Goal: Task Accomplishment & Management: Complete application form

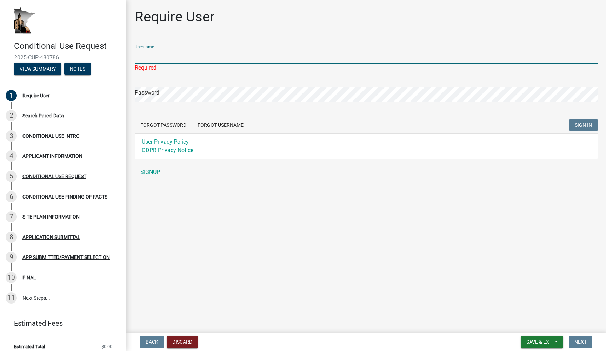
paste input "JDHinz1@gmail.com"
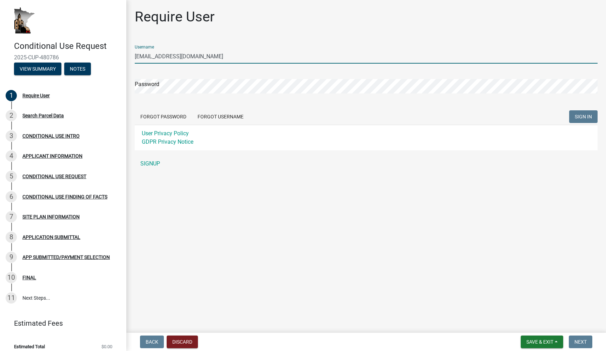
type input "JDHinz1@gmail.com"
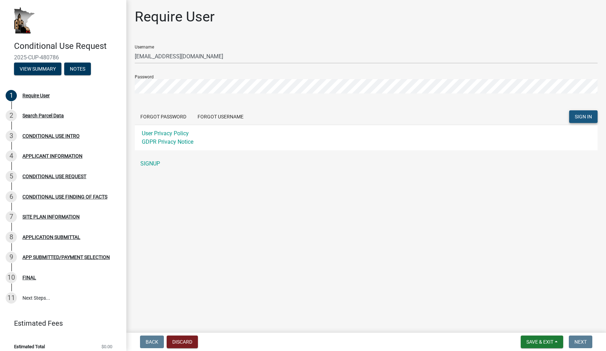
click at [590, 119] on span "SIGN IN" at bounding box center [583, 117] width 17 height 6
click at [108, 87] on div "Conditional Use Request 2025-CUP-480786 View Summary Notes 1 Require User 2 Sea…" at bounding box center [303, 175] width 606 height 351
click at [587, 2] on main "Require User Username JDHinz1@gmail.com Password Forgot Password Forgot Usernam…" at bounding box center [366, 164] width 480 height 329
click at [587, 1] on main "Require User Username JDHinz1@gmail.com Password Forgot Password Forgot Usernam…" at bounding box center [366, 164] width 480 height 329
click at [151, 164] on link "SIGNUP" at bounding box center [366, 163] width 463 height 14
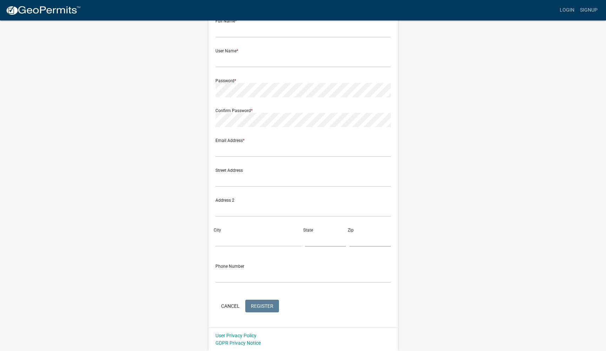
scroll to position [44, 0]
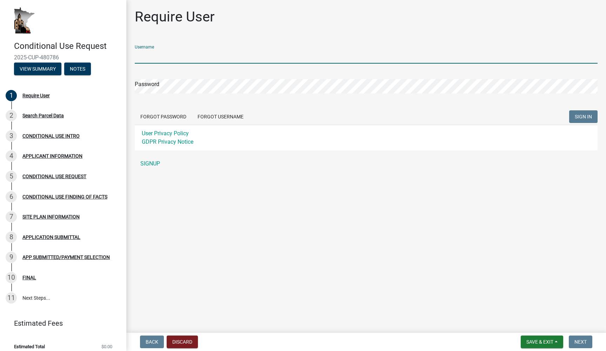
paste input "JDHinz1@gmail.com"
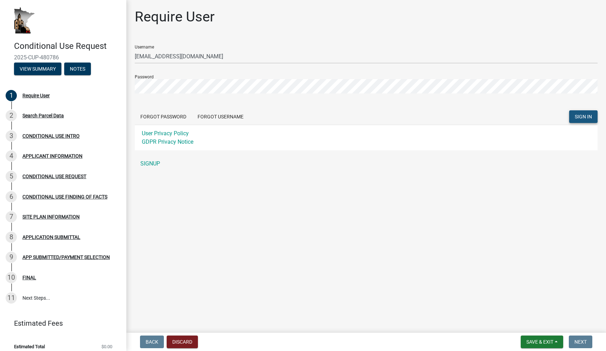
click at [579, 122] on button "SIGN IN" at bounding box center [583, 116] width 28 height 13
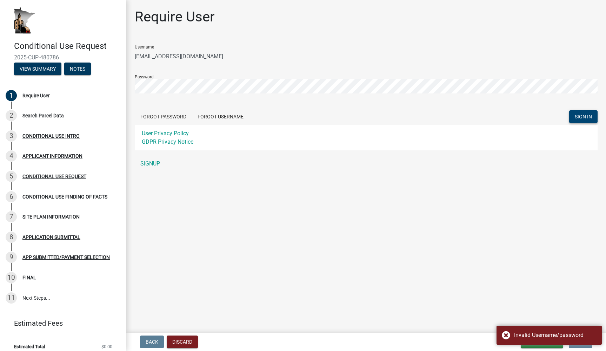
click at [578, 122] on button "SIGN IN" at bounding box center [583, 116] width 28 height 13
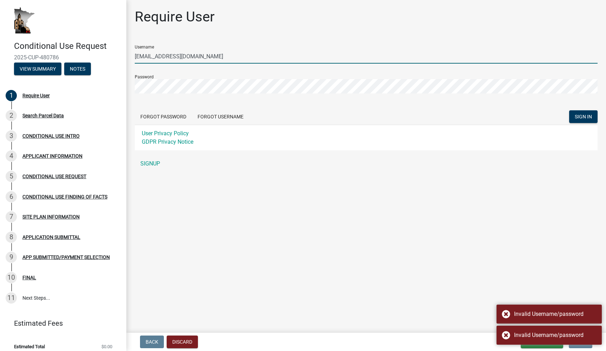
click at [224, 61] on input "JDHinz1@gmail.com" at bounding box center [366, 56] width 463 height 14
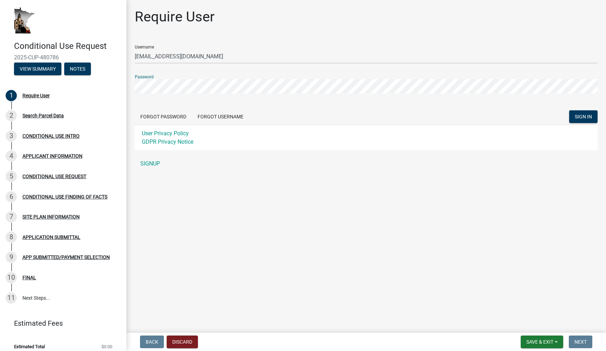
click at [438, 1] on main "Require User Username JDHinz1@gmail.com Password Forgot Password Forgot Usernam…" at bounding box center [366, 164] width 480 height 329
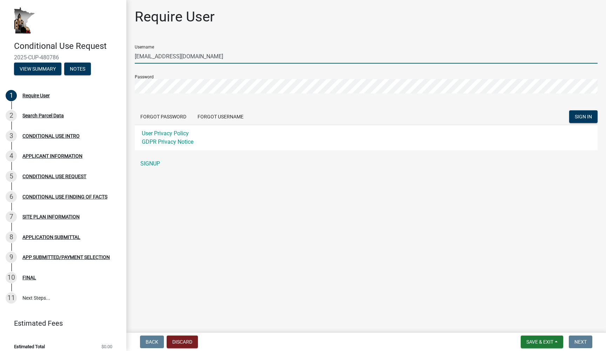
click at [231, 59] on input "JDHinz1@gmail.com" at bounding box center [366, 56] width 463 height 14
type input "JDHinz1"
click at [578, 116] on span "SIGN IN" at bounding box center [583, 117] width 17 height 6
click at [320, 85] on div "Password" at bounding box center [366, 81] width 463 height 24
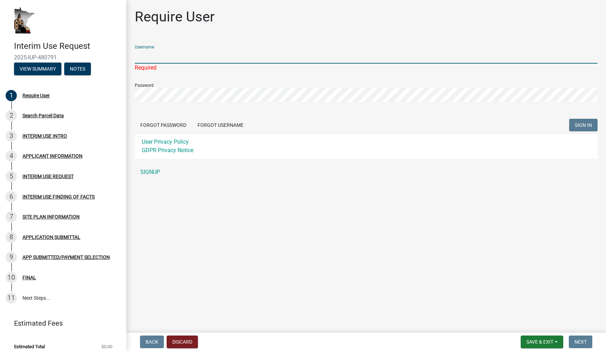
click at [190, 59] on input "Username" at bounding box center [366, 56] width 463 height 14
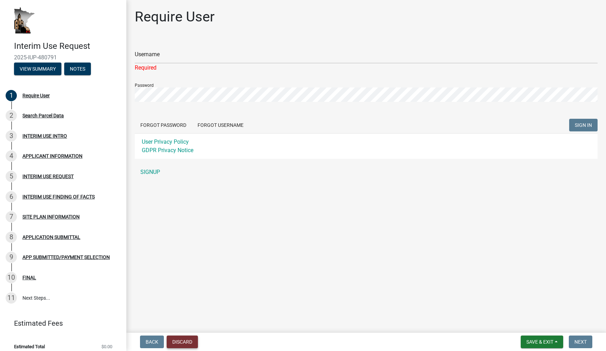
click at [180, 347] on button "Discard" at bounding box center [182, 341] width 31 height 13
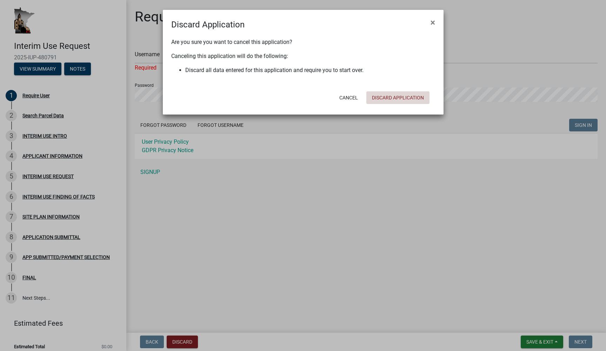
click at [386, 98] on button "Discard Application" at bounding box center [397, 97] width 63 height 13
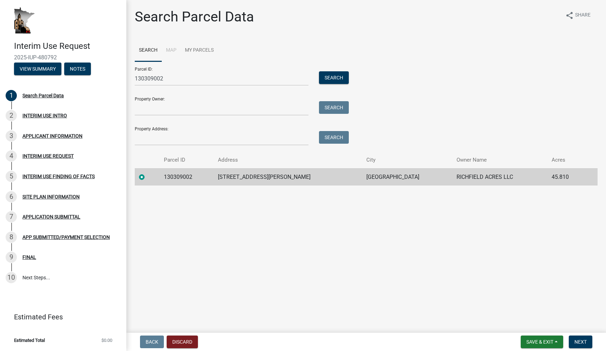
click at [176, 177] on td "130309002" at bounding box center [187, 176] width 54 height 17
click at [579, 338] on button "Next" at bounding box center [581, 341] width 24 height 13
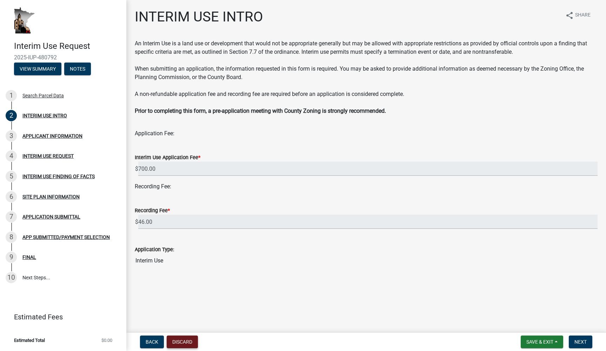
click at [176, 336] on button "Discard" at bounding box center [182, 341] width 31 height 13
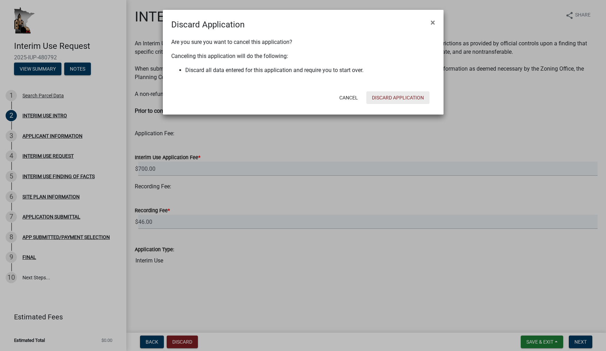
click at [384, 100] on button "Discard Application" at bounding box center [397, 97] width 63 height 13
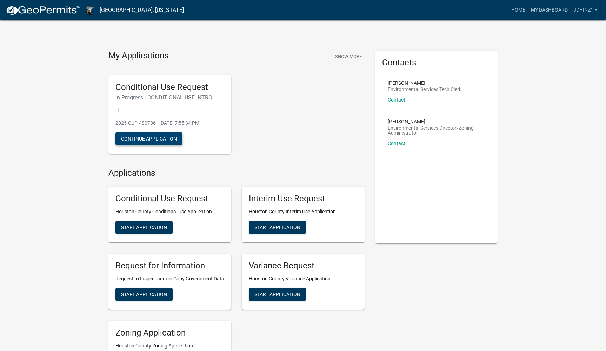
click at [166, 140] on button "Continue Application" at bounding box center [148, 138] width 67 height 13
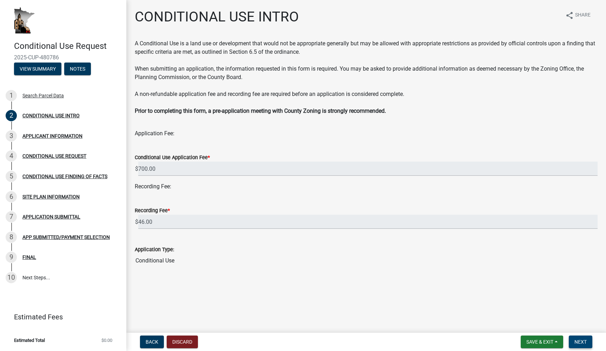
click at [585, 341] on span "Next" at bounding box center [580, 342] width 12 height 6
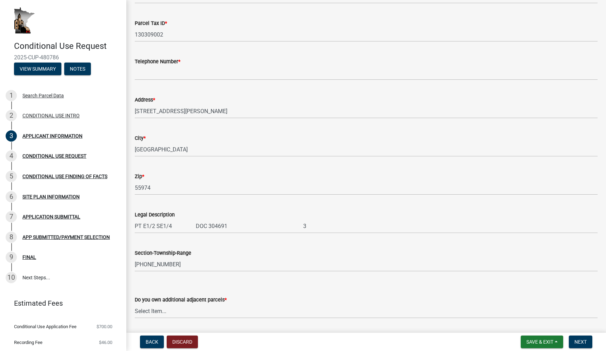
scroll to position [69, 0]
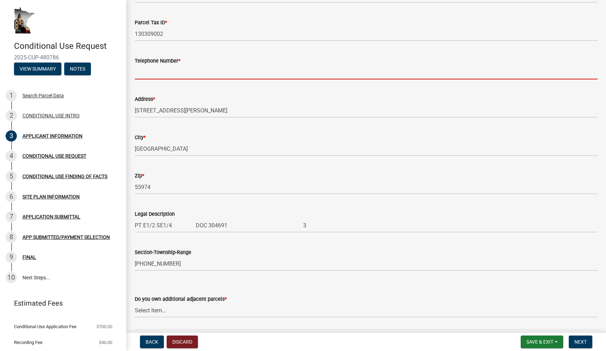
click at [163, 71] on input "Telephone Number *" at bounding box center [366, 72] width 463 height 14
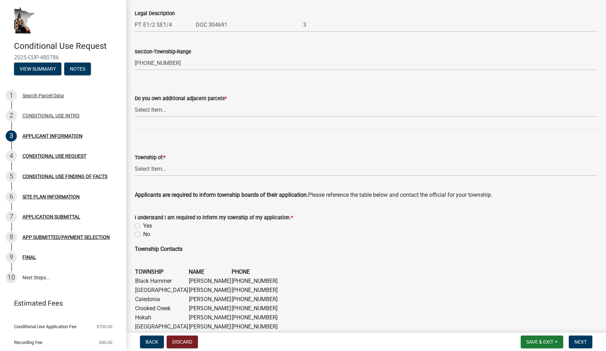
scroll to position [270, 0]
type input "6128667500"
select select "87bd8246-e010-4864-ada3-31d8f143e470"
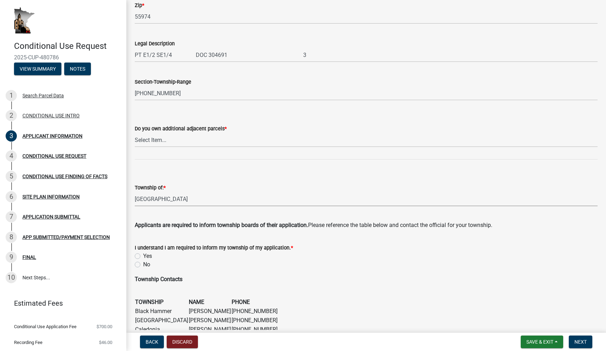
scroll to position [233, 0]
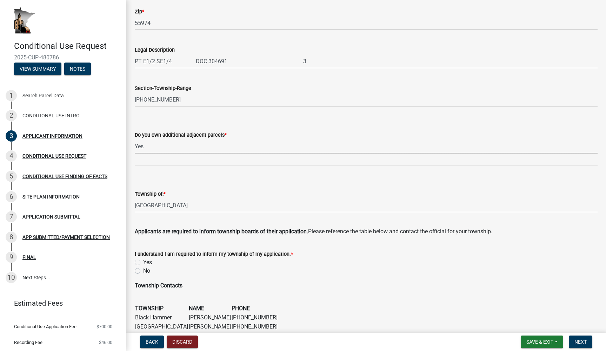
select select "9e1e8264-826e-489c-8877-360b4a057526"
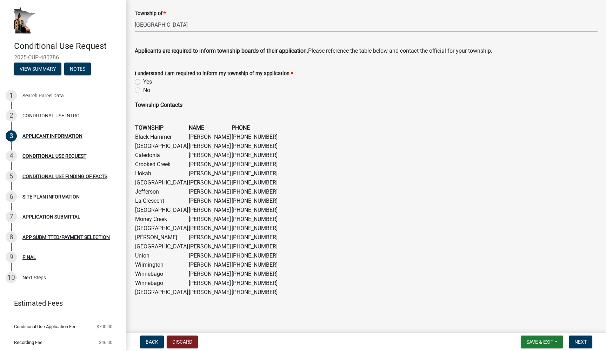
scroll to position [413, 0]
click at [143, 82] on label "Yes" at bounding box center [147, 82] width 9 height 8
click at [143, 82] on input "Yes" at bounding box center [145, 80] width 5 height 5
radio input "true"
click at [578, 346] on button "Next" at bounding box center [581, 341] width 24 height 13
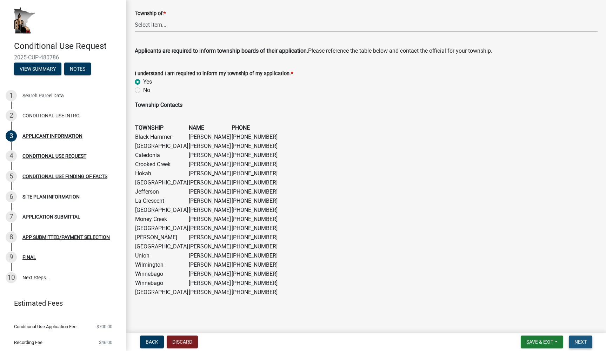
scroll to position [0, 0]
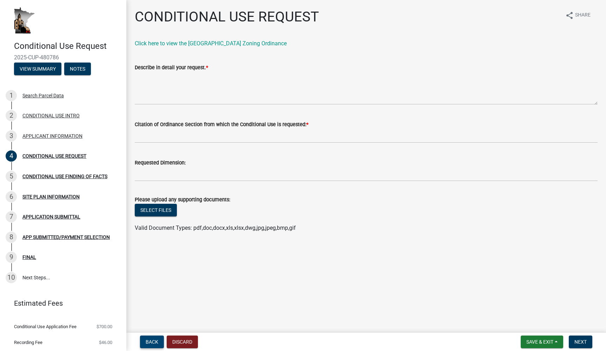
click at [156, 338] on button "Back" at bounding box center [152, 341] width 24 height 13
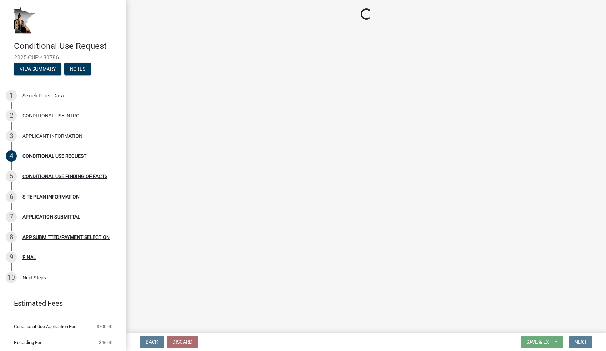
select select "9e1e8264-826e-489c-8877-360b4a057526"
select select "87bd8246-e010-4864-ada3-31d8f143e470"
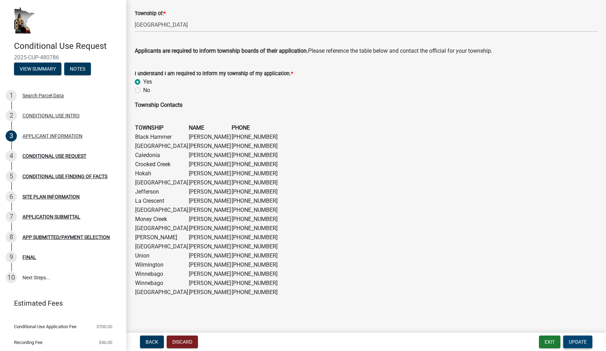
click at [576, 340] on span "Update" at bounding box center [578, 342] width 18 height 6
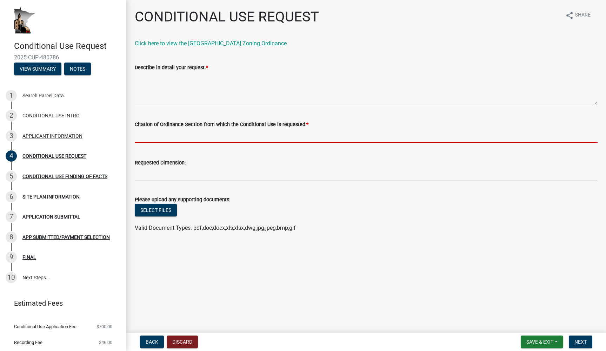
click at [236, 134] on input "Citation of Ordinance Section from which the Conditional Use is requested: *" at bounding box center [366, 135] width 463 height 14
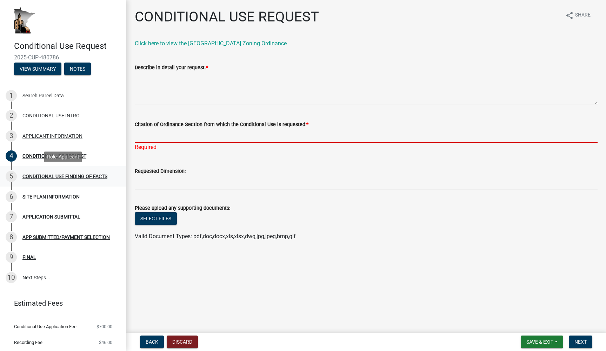
click at [32, 174] on div "CONDITIONAL USE FINDING OF FACTS" at bounding box center [64, 176] width 85 height 5
click at [31, 175] on div "CONDITIONAL USE FINDING OF FACTS" at bounding box center [64, 176] width 85 height 5
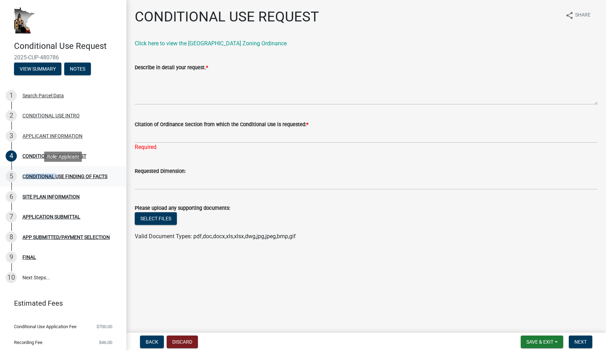
click at [31, 175] on div "CONDITIONAL USE FINDING OF FACTS" at bounding box center [64, 176] width 85 height 5
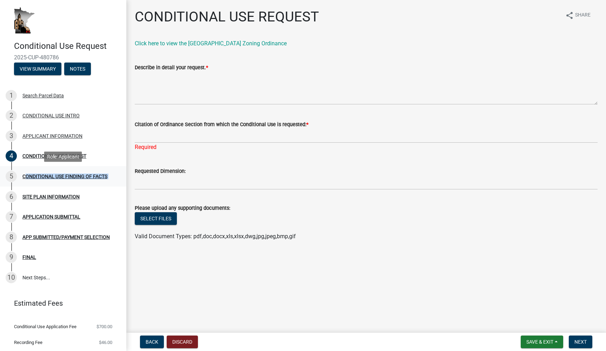
click at [31, 175] on div "CONDITIONAL USE FINDING OF FACTS" at bounding box center [64, 176] width 85 height 5
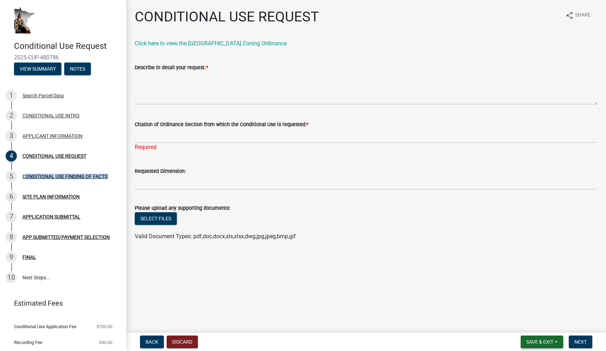
click at [534, 341] on span "Save & Exit" at bounding box center [539, 342] width 27 height 6
click at [526, 307] on button "Save" at bounding box center [535, 306] width 56 height 17
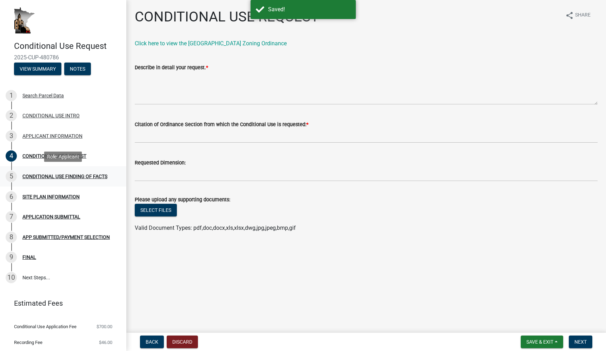
click at [73, 174] on div "CONDITIONAL USE FINDING OF FACTS" at bounding box center [64, 176] width 85 height 5
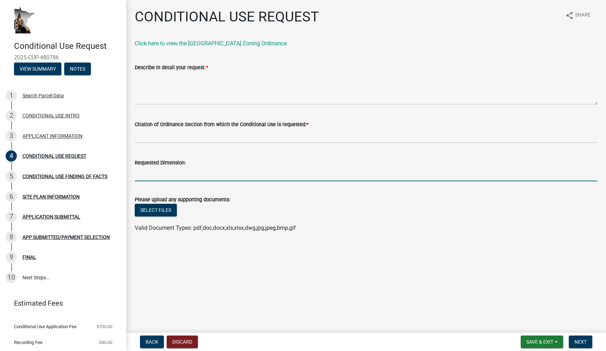
click at [200, 168] on input "Requested Dimension:" at bounding box center [366, 174] width 463 height 14
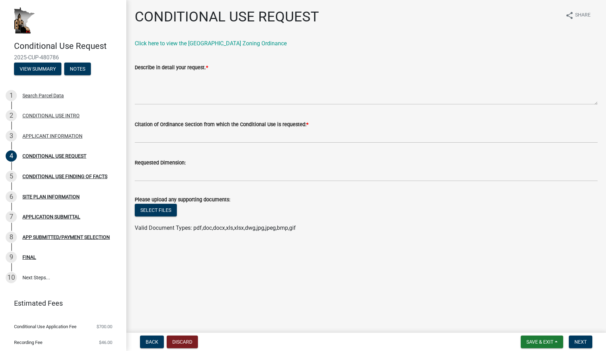
drag, startPoint x: 134, startPoint y: 125, endPoint x: 328, endPoint y: 125, distance: 193.3
click at [328, 125] on div "Citation of Ordinance Section from which the Conditional Use is requested: *" at bounding box center [365, 126] width 473 height 33
copy label "Citation of Ordinance Section from which the Conditional Use is requested:"
click at [41, 129] on link "3 APPLICANT INFORMATION" at bounding box center [63, 136] width 126 height 20
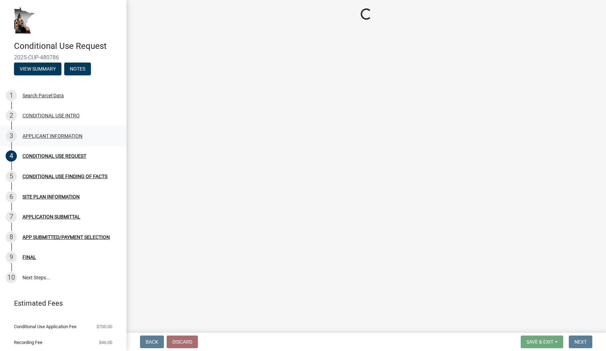
select select "9e1e8264-826e-489c-8877-360b4a057526"
select select "87bd8246-e010-4864-ada3-31d8f143e470"
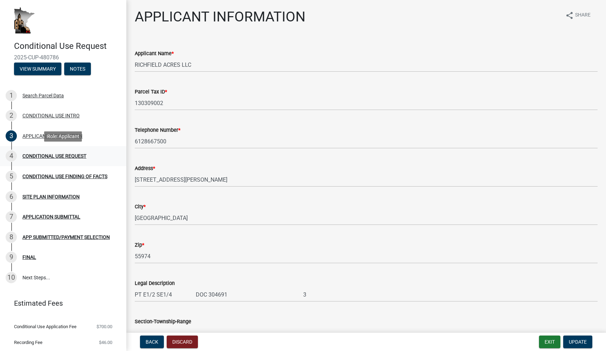
click at [40, 157] on div "CONDITIONAL USE REQUEST" at bounding box center [54, 155] width 64 height 5
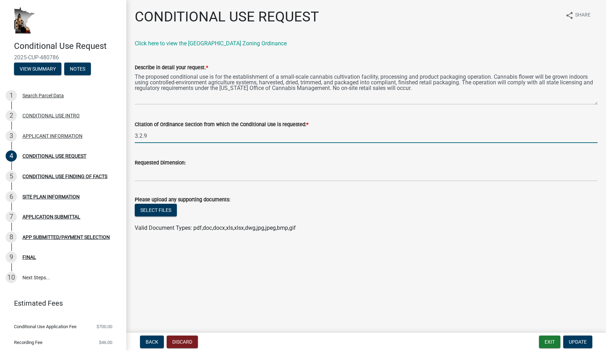
click at [136, 134] on input "3.2.9" at bounding box center [366, 135] width 463 height 14
type input "Ordinance 16 - 3.2.9"
click at [80, 175] on div "CONDITIONAL USE FINDING OF FACTS" at bounding box center [64, 176] width 85 height 5
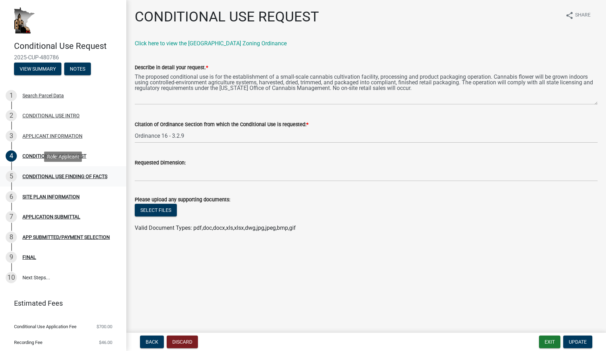
click at [67, 174] on div "CONDITIONAL USE FINDING OF FACTS" at bounding box center [64, 176] width 85 height 5
click at [32, 176] on div "CONDITIONAL USE FINDING OF FACTS" at bounding box center [64, 176] width 85 height 5
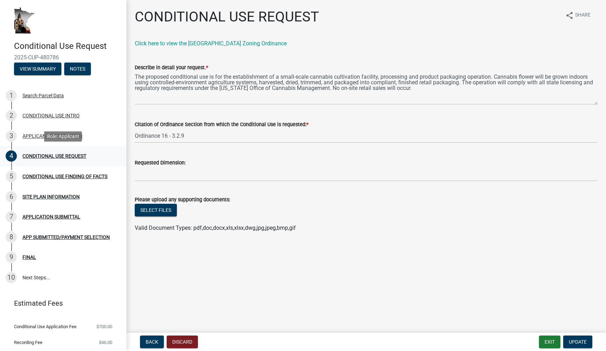
click at [73, 160] on div "4 CONDITIONAL USE REQUEST" at bounding box center [60, 155] width 109 height 11
click at [71, 156] on div "CONDITIONAL USE REQUEST" at bounding box center [54, 155] width 64 height 5
click at [60, 137] on div "APPLICANT INFORMATION" at bounding box center [52, 135] width 60 height 5
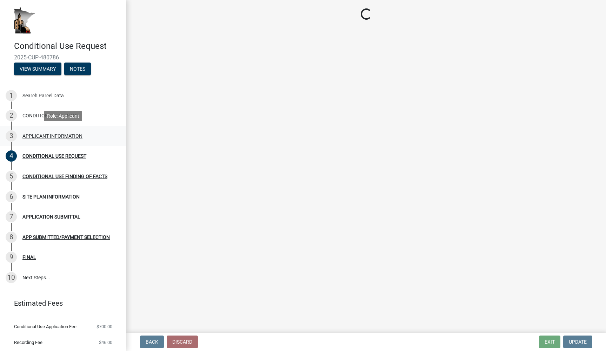
select select "9e1e8264-826e-489c-8877-360b4a057526"
select select "87bd8246-e010-4864-ada3-31d8f143e470"
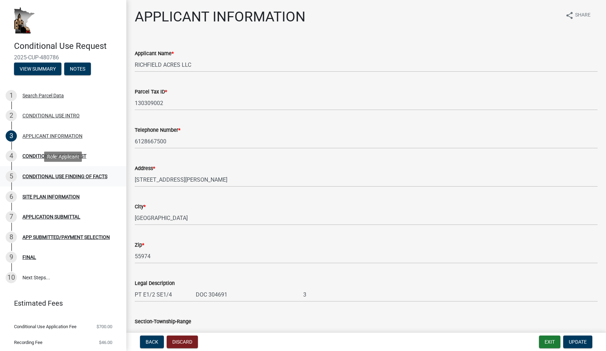
click at [56, 176] on div "CONDITIONAL USE FINDING OF FACTS" at bounding box center [64, 176] width 85 height 5
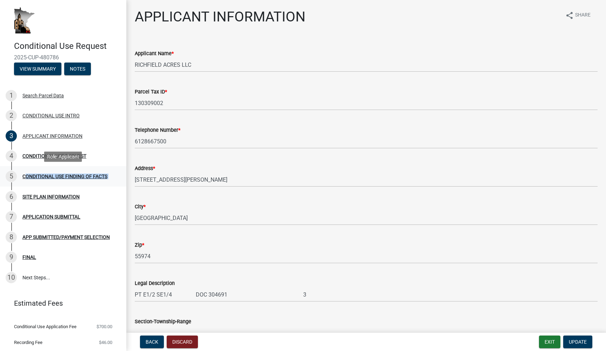
click at [56, 176] on div "CONDITIONAL USE FINDING OF FACTS" at bounding box center [64, 176] width 85 height 5
click at [56, 174] on div "CONDITIONAL USE FINDING OF FACTS" at bounding box center [64, 176] width 85 height 5
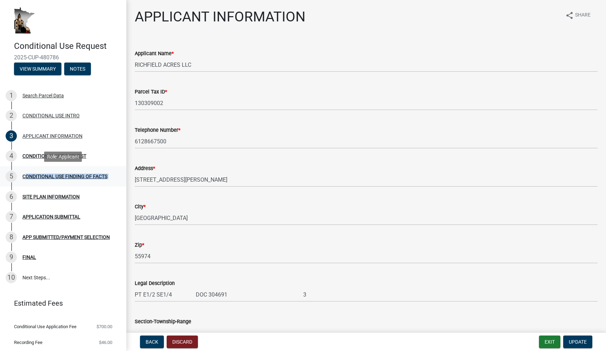
click at [56, 174] on div "CONDITIONAL USE FINDING OF FACTS" at bounding box center [64, 176] width 85 height 5
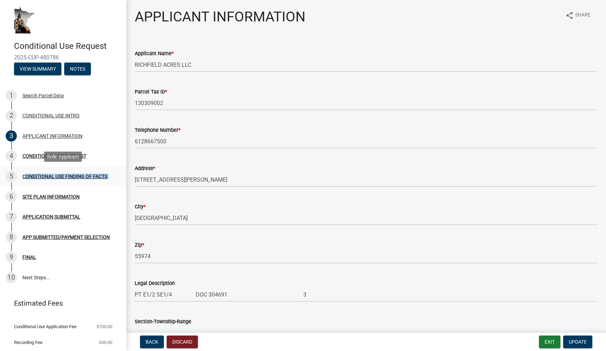
click at [56, 174] on div "CONDITIONAL USE FINDING OF FACTS" at bounding box center [64, 176] width 85 height 5
click at [44, 151] on div "4 CONDITIONAL USE REQUEST" at bounding box center [60, 155] width 109 height 11
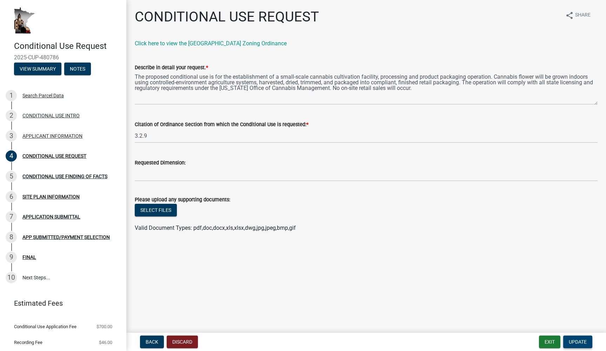
click at [575, 343] on span "Update" at bounding box center [578, 342] width 18 height 6
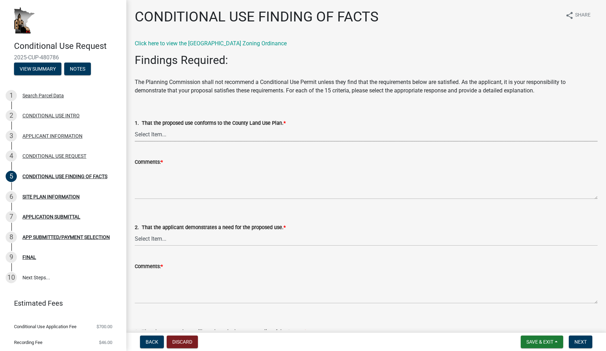
click at [230, 116] on form "1. That the proposed use conforms to the County Land Use Plan. * Select Item...…" at bounding box center [366, 125] width 463 height 31
select select "99eea51c-4582-46db-aca9-44894f71f0ce"
click at [238, 214] on div "2. That the applicant demonstrates a need for the proposed use. * Select Item..…" at bounding box center [366, 225] width 463 height 41
select select "61793209-a1ec-472f-a492-410da64ce862"
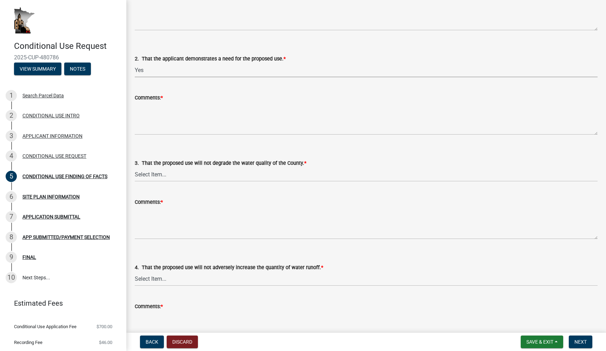
scroll to position [169, 0]
select select "bbe331a3-870b-4612-a948-dba344a7f959"
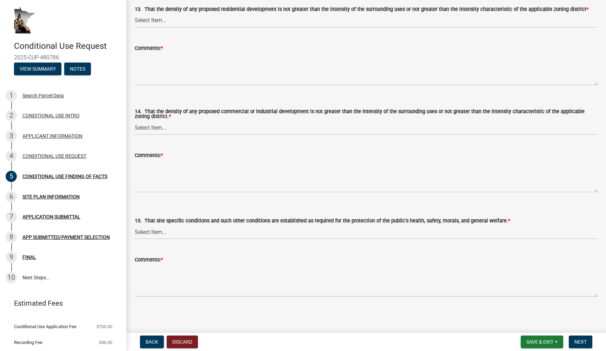
scroll to position [0, 0]
click at [61, 156] on div "CONDITIONAL USE REQUEST" at bounding box center [54, 155] width 64 height 5
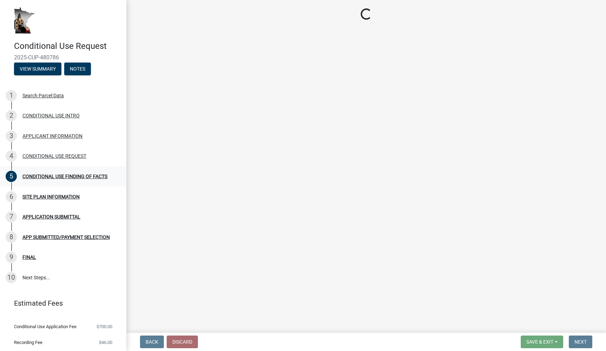
click at [57, 176] on div "CONDITIONAL USE FINDING OF FACTS" at bounding box center [64, 176] width 85 height 5
click at [54, 154] on div "CONDITIONAL USE REQUEST" at bounding box center [54, 155] width 64 height 5
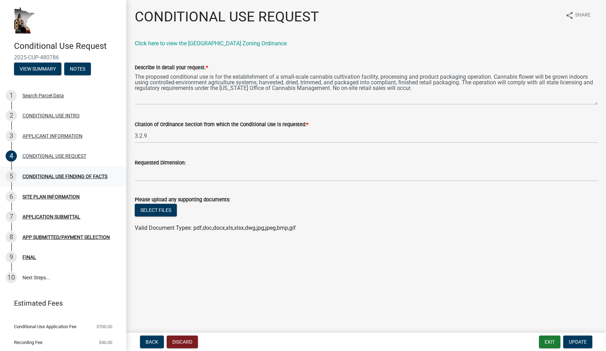
click at [45, 176] on div "CONDITIONAL USE FINDING OF FACTS" at bounding box center [64, 176] width 85 height 5
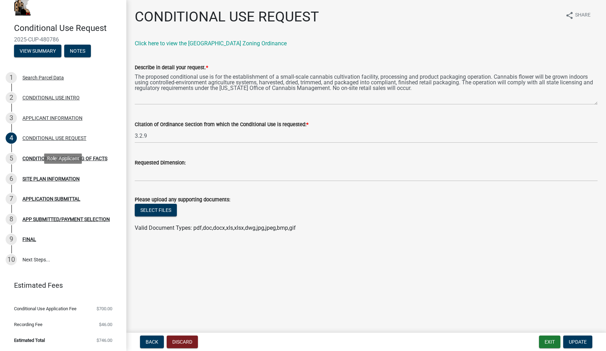
scroll to position [18, 0]
click at [35, 157] on div "CONDITIONAL USE FINDING OF FACTS" at bounding box center [64, 158] width 85 height 5
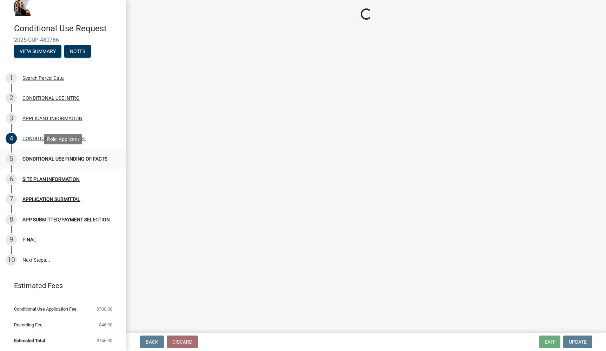
select select "99eea51c-4582-46db-aca9-44894f71f0ce"
select select "61793209-a1ec-472f-a492-410da64ce862"
select select "bbe331a3-870b-4612-a948-dba344a7f959"
select select "921a63c3-5453-4a1d-b2a9-4a34f3d91e6b"
select select "4687bf67-74c5-44eb-af7d-33ffa15e51c8"
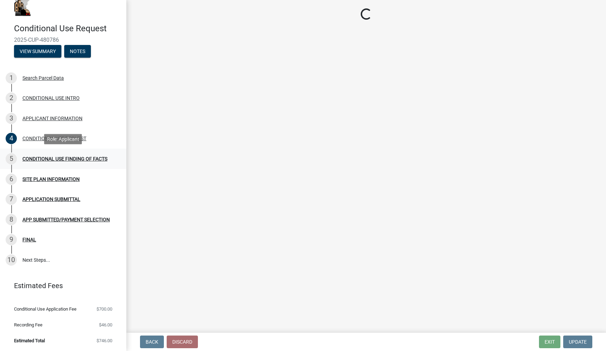
select select "255a1c03-863d-473f-9ff6-648494b1a3b0"
select select "173bc7eb-4b7a-4d4a-92d8-cddd734ea613"
select select "057fd17a-8547-4e52-960d-45e1a0caecce"
select select "91505056-e6e1-47c4-9484-741155308693"
select select "3e68082b-f99b-4c0e-8bf1-09a8b2c10533"
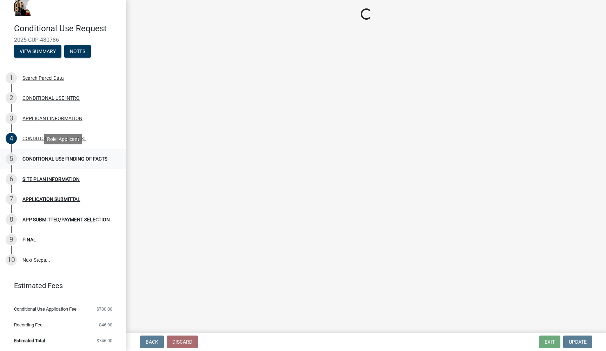
select select "418f71de-0758-4870-9d92-75e675f30c77"
select select "3c80f1dd-1d1d-47e8-aaaf-13f915436f61"
select select "6b95daef-ed87-4b85-851c-18efcd73427a"
select select "cdb4b177-fa5e-448c-b019-86d0bd7345e3"
select select "9896daf8-b4c5-4a8c-9933-817ae6eb8b6f"
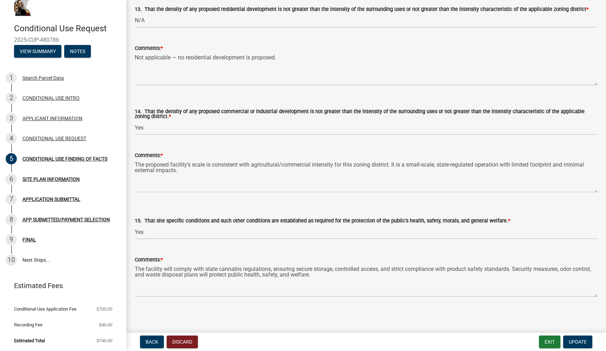
scroll to position [0, 0]
click at [577, 339] on span "Update" at bounding box center [578, 342] width 18 height 6
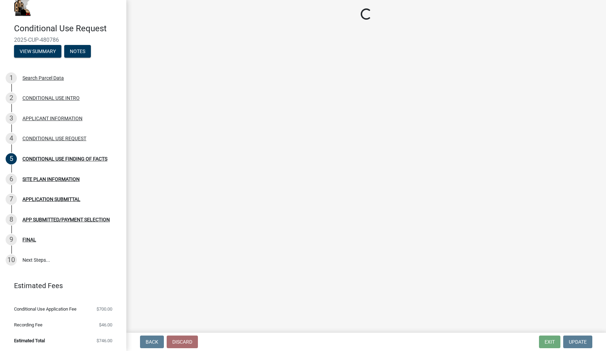
scroll to position [95, 0]
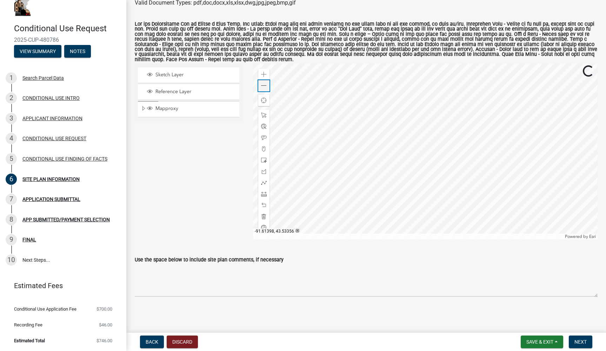
click at [267, 88] on span at bounding box center [264, 86] width 6 height 6
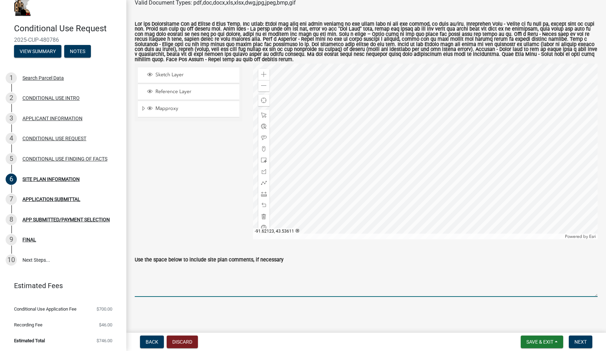
click at [178, 285] on textarea "Use the space below to include site plan comments, if necessary" at bounding box center [366, 280] width 463 height 33
click at [54, 158] on div "CONDITIONAL USE FINDING OF FACTS" at bounding box center [64, 158] width 85 height 5
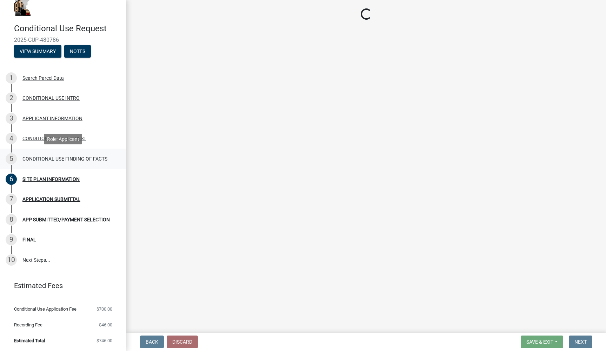
select select "99eea51c-4582-46db-aca9-44894f71f0ce"
select select "61793209-a1ec-472f-a492-410da64ce862"
select select "bbe331a3-870b-4612-a948-dba344a7f959"
select select "921a63c3-5453-4a1d-b2a9-4a34f3d91e6b"
select select "4687bf67-74c5-44eb-af7d-33ffa15e51c8"
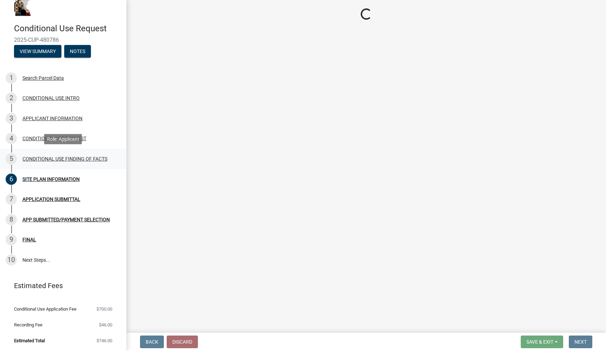
select select "255a1c03-863d-473f-9ff6-648494b1a3b0"
select select "173bc7eb-4b7a-4d4a-92d8-cddd734ea613"
select select "057fd17a-8547-4e52-960d-45e1a0caecce"
select select "91505056-e6e1-47c4-9484-741155308693"
select select "3e68082b-f99b-4c0e-8bf1-09a8b2c10533"
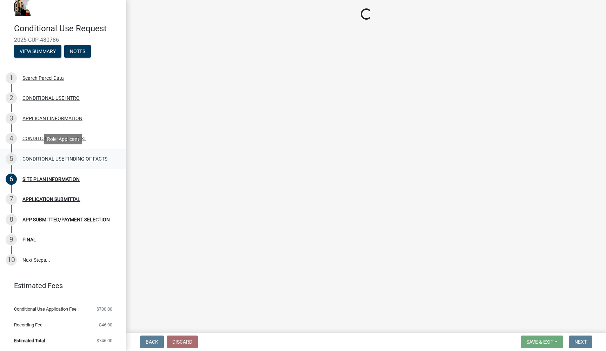
select select "418f71de-0758-4870-9d92-75e675f30c77"
select select "3c80f1dd-1d1d-47e8-aaaf-13f915436f61"
select select "6b95daef-ed87-4b85-851c-18efcd73427a"
select select "cdb4b177-fa5e-448c-b019-86d0bd7345e3"
select select "9896daf8-b4c5-4a8c-9933-817ae6eb8b6f"
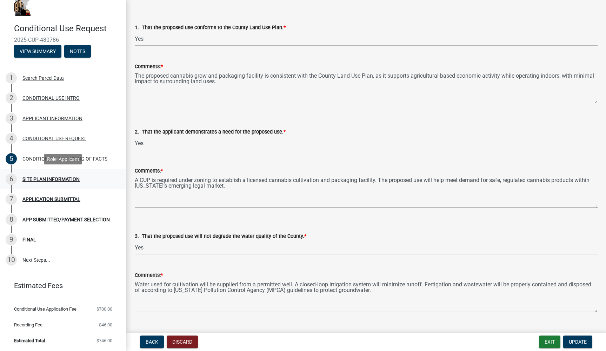
click at [55, 179] on div "SITE PLAN INFORMATION" at bounding box center [50, 178] width 57 height 5
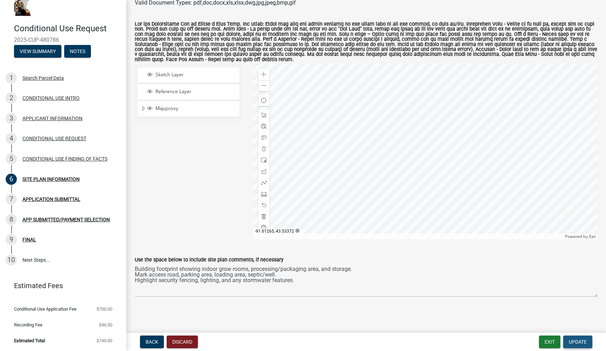
click at [576, 343] on span "Update" at bounding box center [578, 342] width 18 height 6
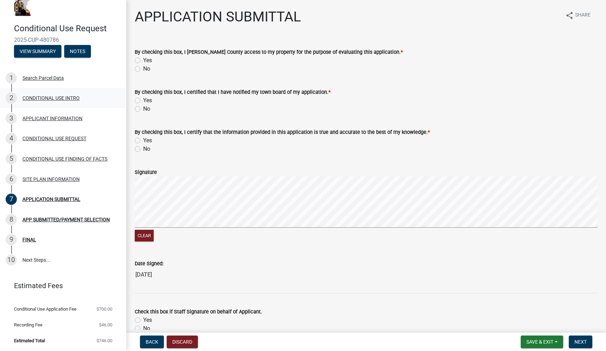
click at [70, 99] on div "CONDITIONAL USE INTRO" at bounding box center [50, 97] width 57 height 5
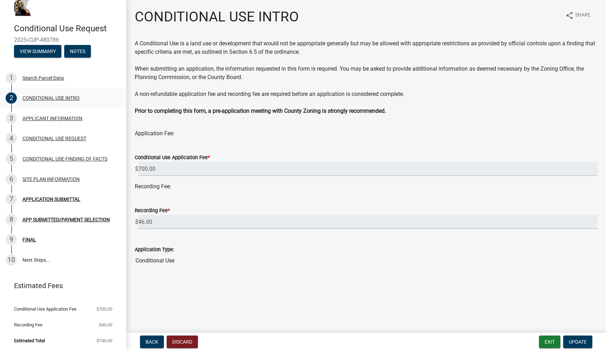
click at [68, 99] on div "CONDITIONAL USE INTRO" at bounding box center [50, 97] width 57 height 5
click at [60, 121] on div "3 APPLICANT INFORMATION" at bounding box center [60, 118] width 109 height 11
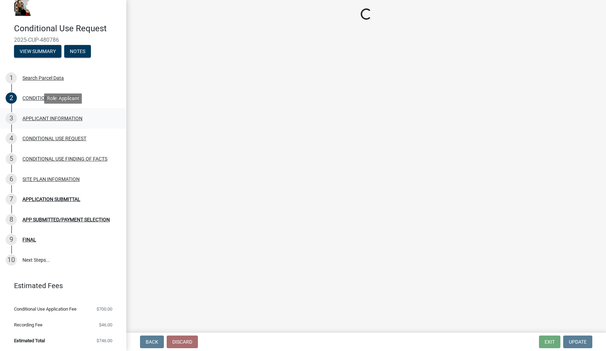
select select "9e1e8264-826e-489c-8877-360b4a057526"
select select "87bd8246-e010-4864-ada3-31d8f143e470"
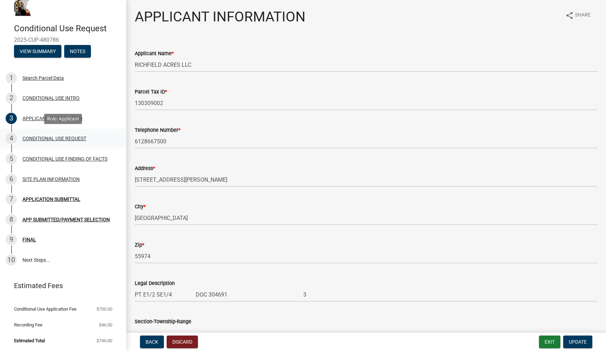
click at [58, 144] on link "4 CONDITIONAL USE REQUEST" at bounding box center [63, 138] width 126 height 20
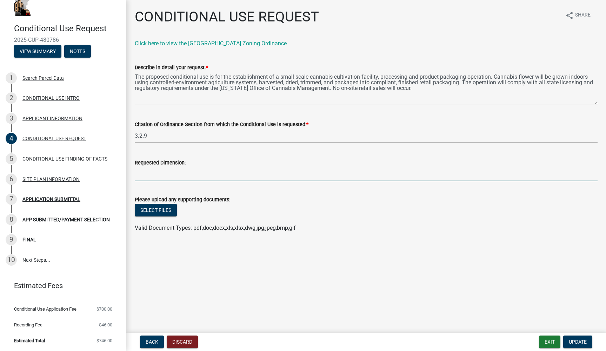
click at [157, 170] on input "Requested Dimension:" at bounding box center [366, 174] width 463 height 14
type input "3200 sq ft"
click at [578, 342] on span "Update" at bounding box center [578, 342] width 18 height 6
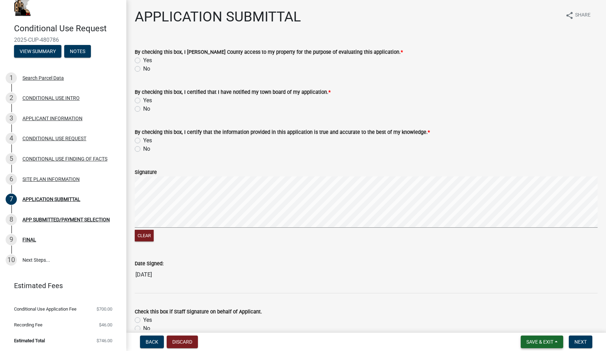
click at [543, 342] on span "Save & Exit" at bounding box center [539, 342] width 27 height 6
click at [521, 296] on div "Save Save & Exit" at bounding box center [535, 314] width 56 height 39
click at [521, 308] on button "Save" at bounding box center [535, 306] width 56 height 17
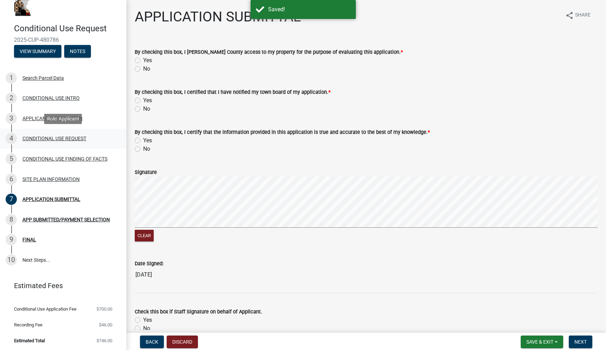
click at [53, 138] on div "CONDITIONAL USE REQUEST" at bounding box center [54, 138] width 64 height 5
